Goal: Information Seeking & Learning: Check status

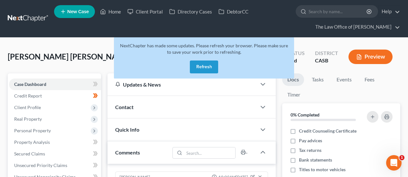
scroll to position [33, 0]
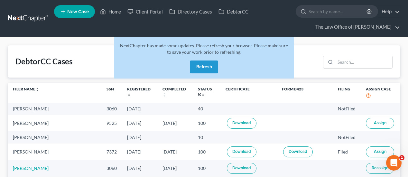
click at [203, 70] on button "Refresh" at bounding box center [204, 67] width 28 height 13
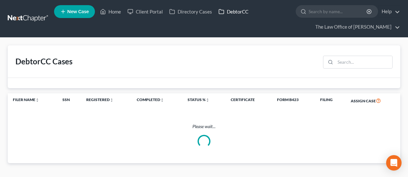
click at [227, 13] on link "DebtorCC" at bounding box center [233, 12] width 36 height 12
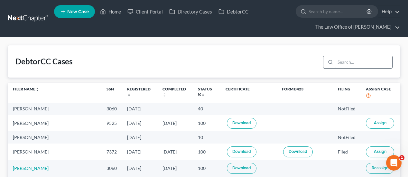
click at [362, 62] on input "search" at bounding box center [363, 62] width 57 height 12
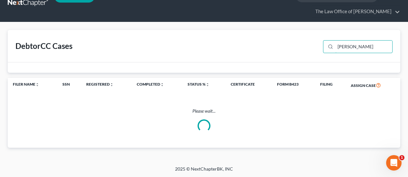
scroll to position [0, 0]
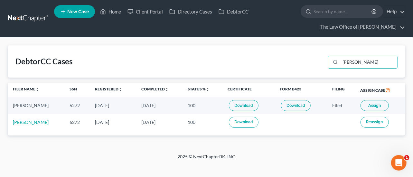
type input "jaime"
drag, startPoint x: 344, startPoint y: 104, endPoint x: 323, endPoint y: 107, distance: 20.5
type textarea "Filed"
click at [323, 107] on tr "Jaime Rodriguez 6272 07/20/2025 07/20/2025 100 Download Download Filed Assign" at bounding box center [207, 105] width 398 height 16
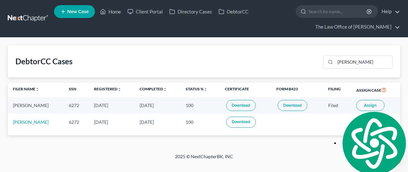
click at [312, 85] on th "Form B423" at bounding box center [297, 90] width 52 height 15
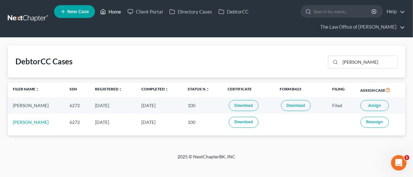
click at [110, 8] on link "Home" at bounding box center [110, 12] width 27 height 12
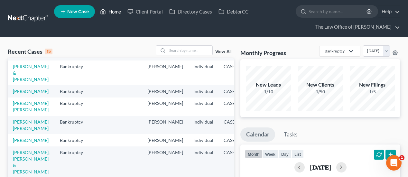
scroll to position [29, 61]
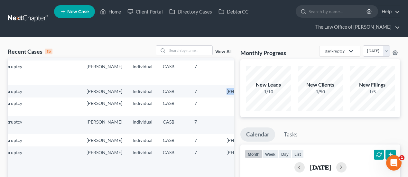
drag, startPoint x: 222, startPoint y: 103, endPoint x: 191, endPoint y: 92, distance: 33.0
click at [191, 92] on tr "Rodriguez, Jaime Bankruptcy Giovanna Gallo Individual CASB 7 25-02942-7" at bounding box center [109, 91] width 325 height 12
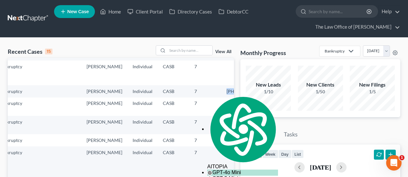
copy tr "25-02942-7"
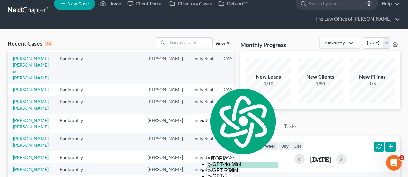
scroll to position [140, 0]
click at [228, 42] on link "View All" at bounding box center [223, 44] width 16 height 5
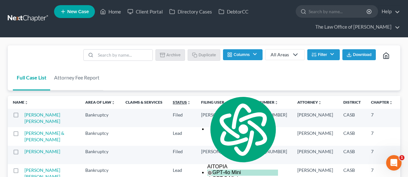
click at [173, 104] on link "Status unfold_more expand_more expand_less" at bounding box center [182, 102] width 18 height 5
